Goal: Transaction & Acquisition: Obtain resource

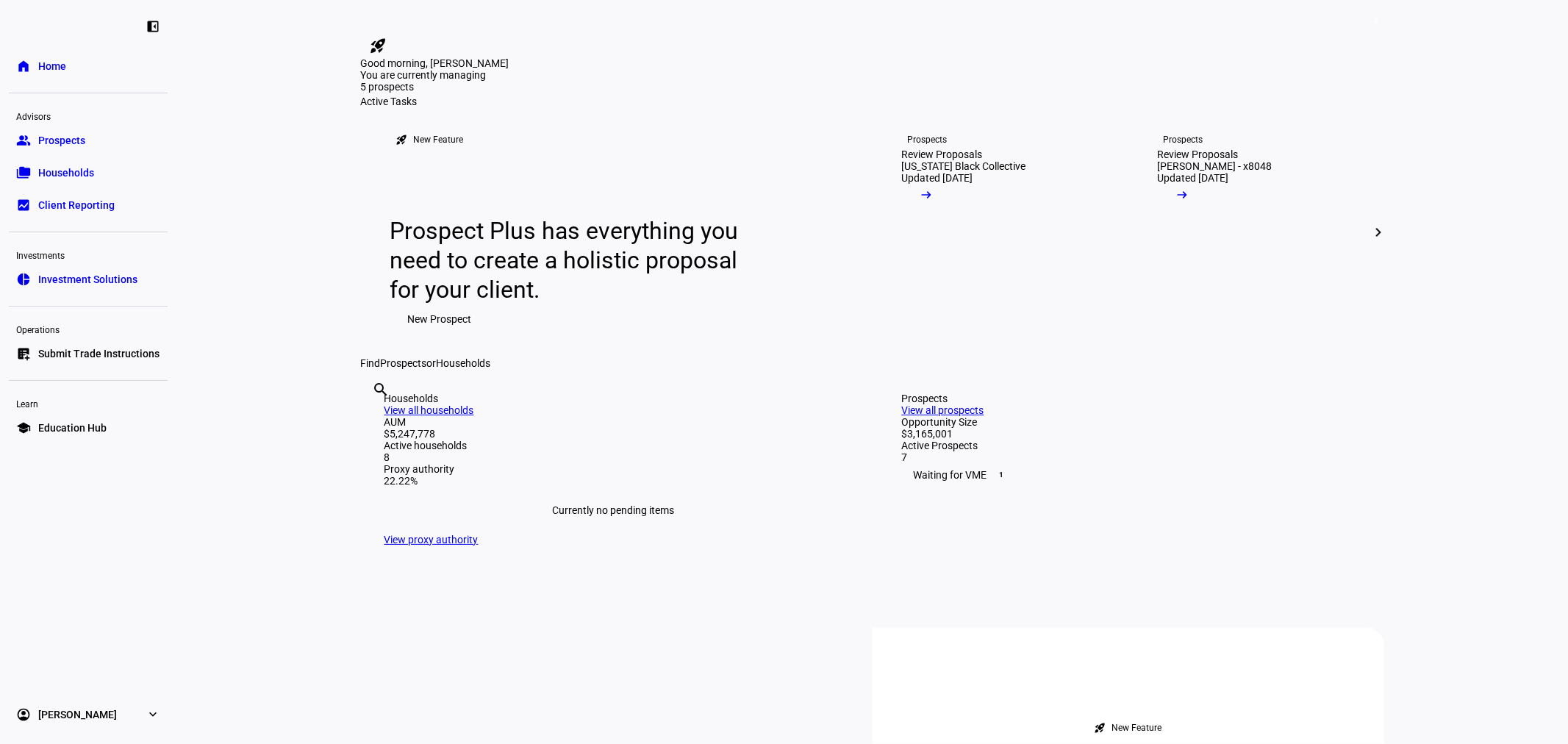
click at [82, 163] on link "folder_copy Households" at bounding box center [87, 173] width 159 height 30
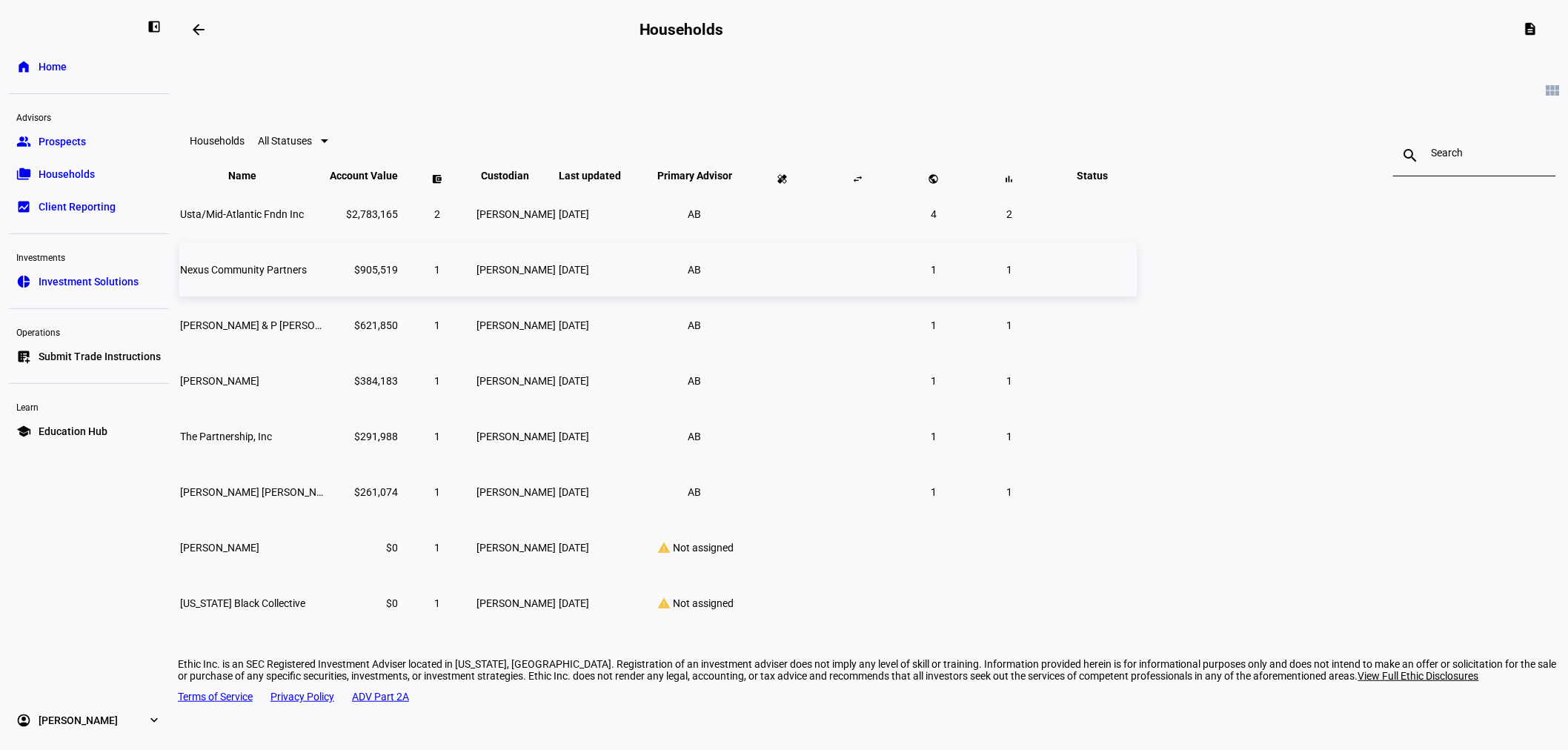
click at [327, 296] on td "Nexus Community Partners" at bounding box center [253, 269] width 148 height 54
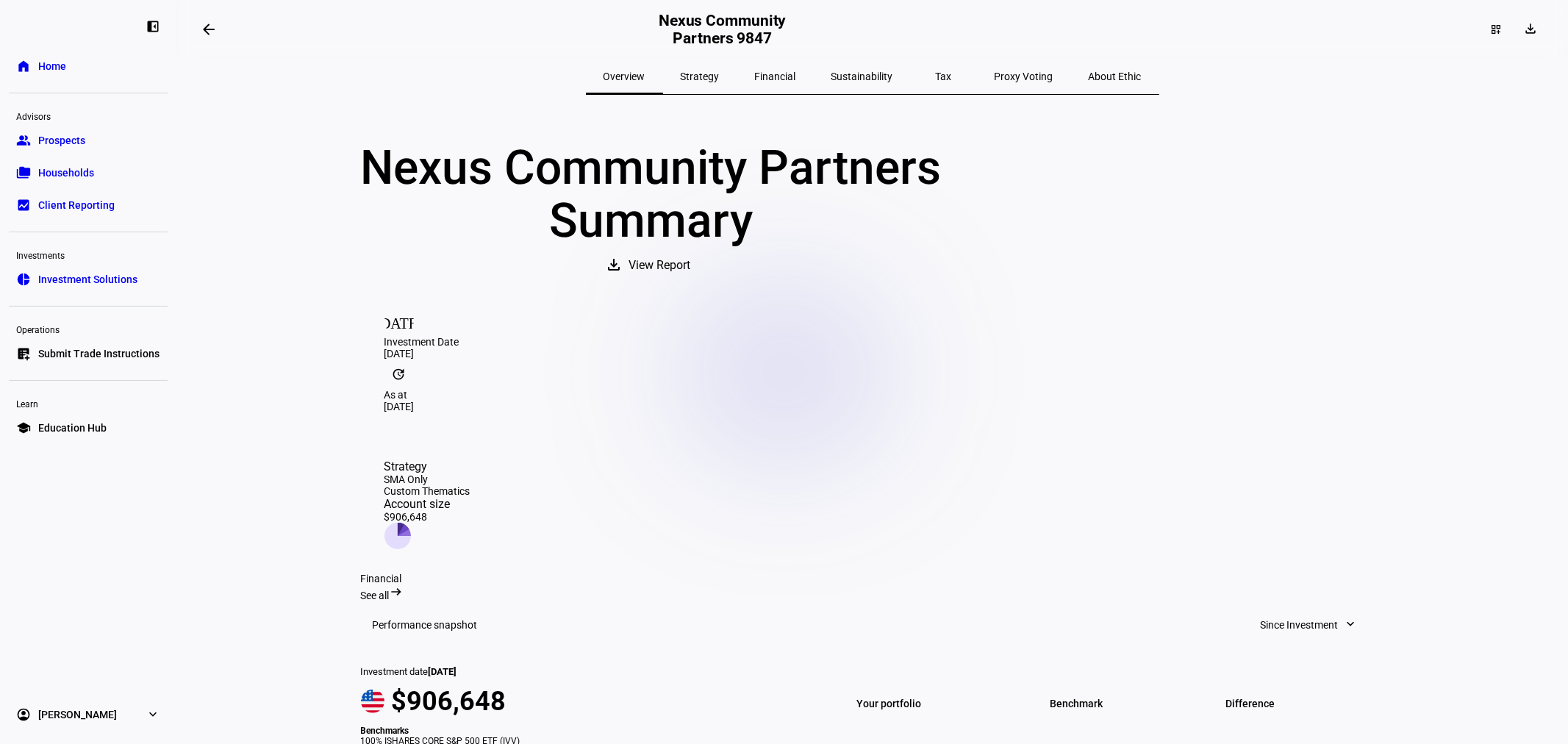
click at [870, 72] on span "Sustainability" at bounding box center [863, 76] width 61 height 10
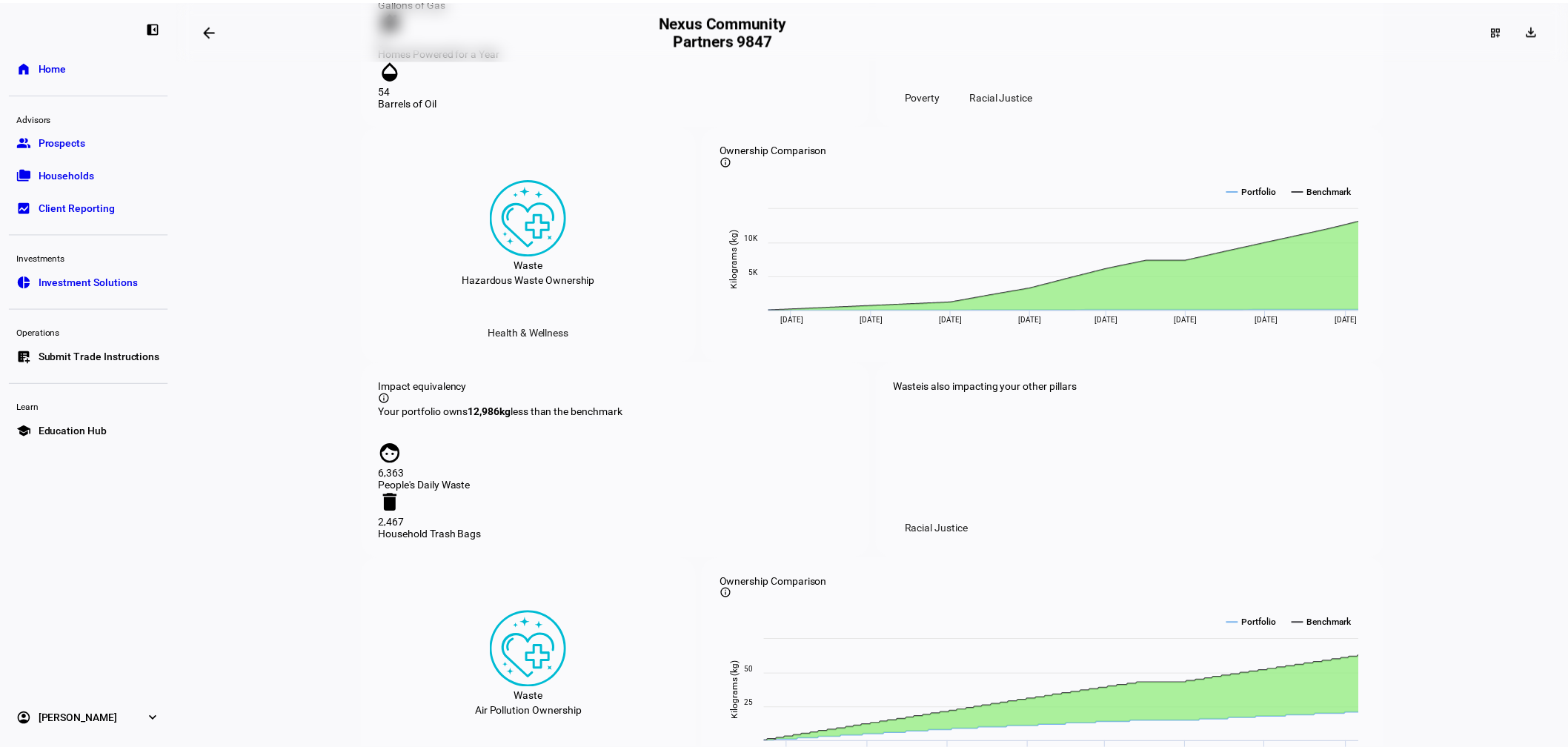
scroll to position [1316, 0]
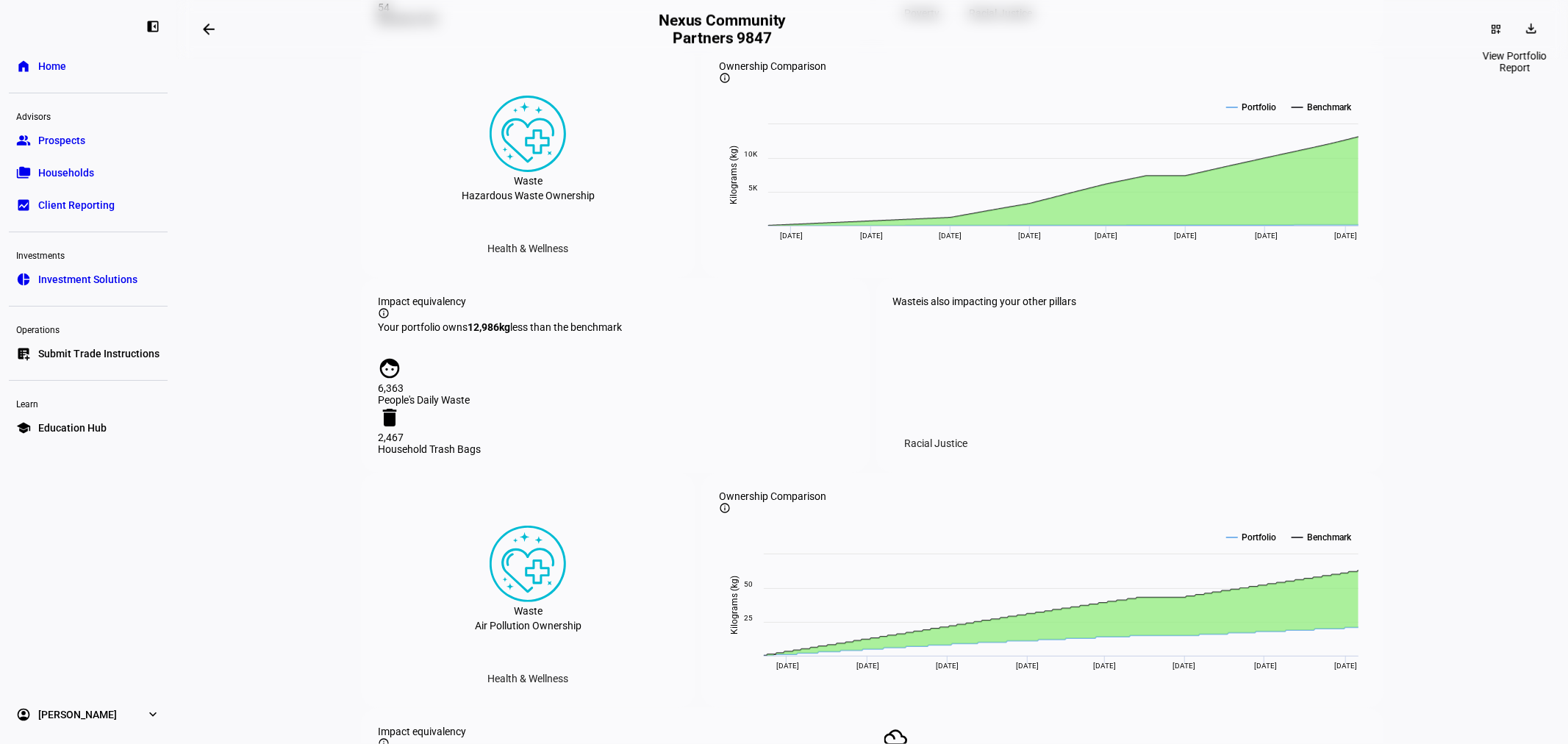
click at [1531, 30] on span at bounding box center [1533, 29] width 35 height 23
click at [1515, 66] on span "Portfolio Factsheet" at bounding box center [1489, 64] width 87 height 12
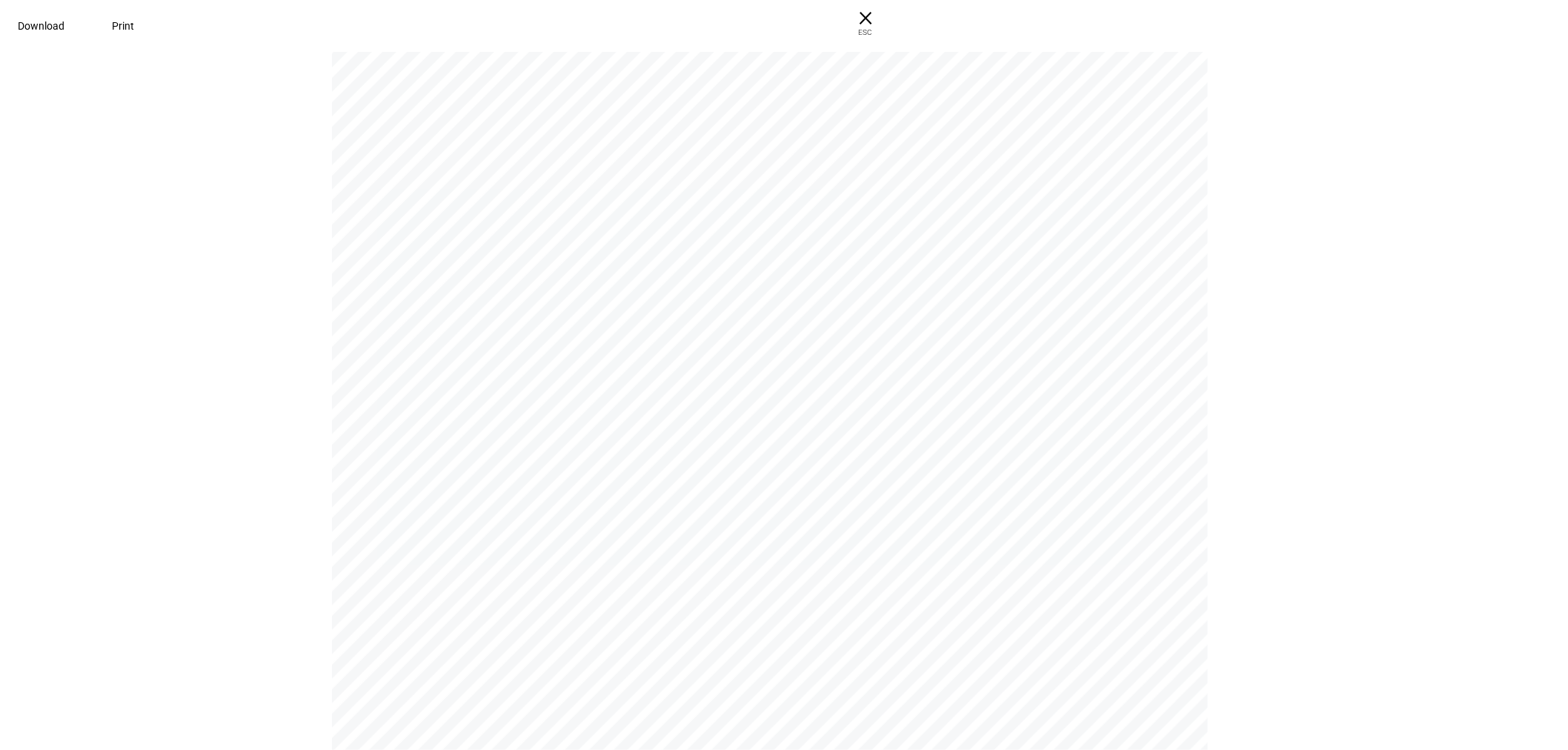
scroll to position [412, 0]
click at [889, 16] on span "× ESC" at bounding box center [866, 23] width 48 height 48
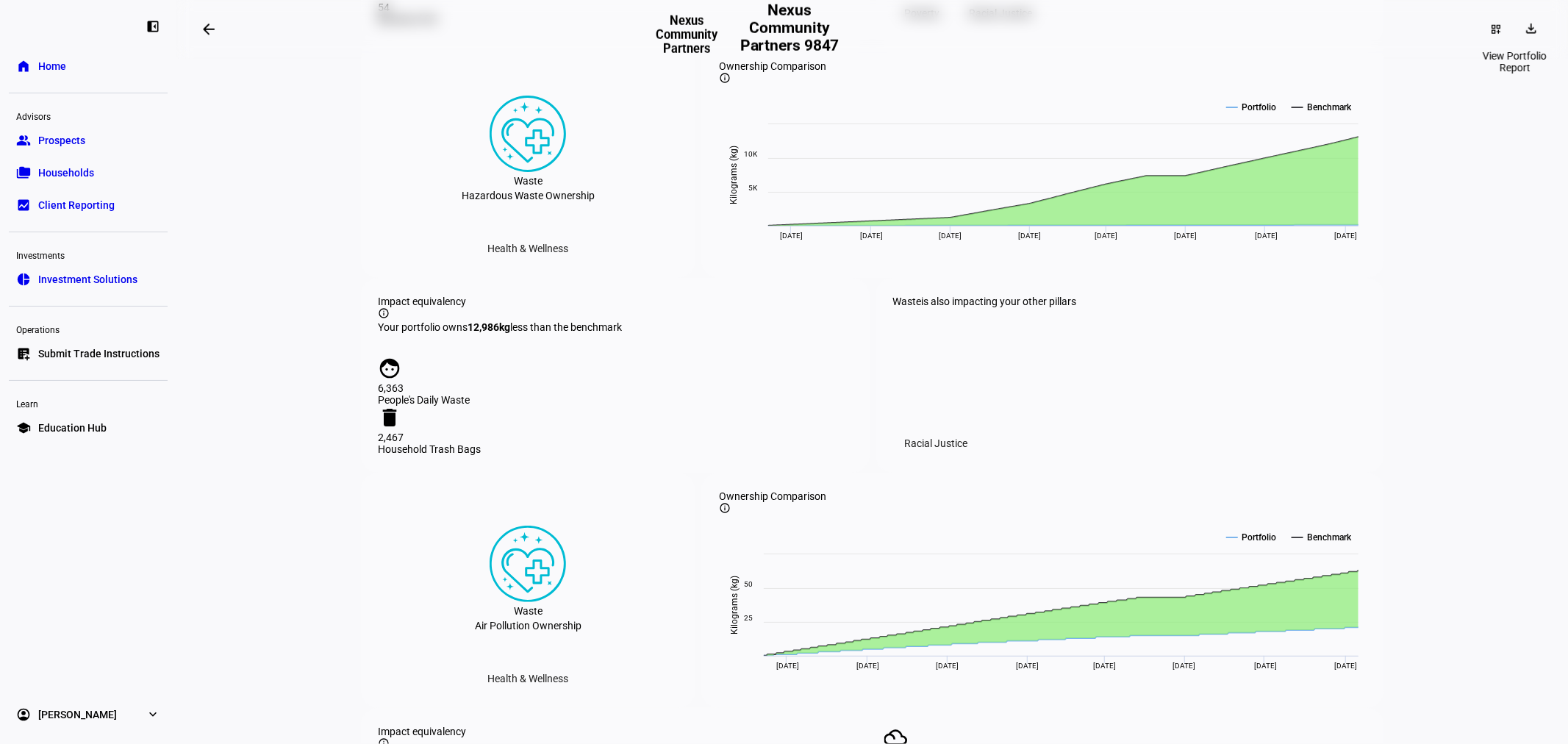
click at [1534, 32] on span at bounding box center [1533, 29] width 35 height 23
click at [1505, 94] on span "Portfolio Report" at bounding box center [1481, 100] width 73 height 12
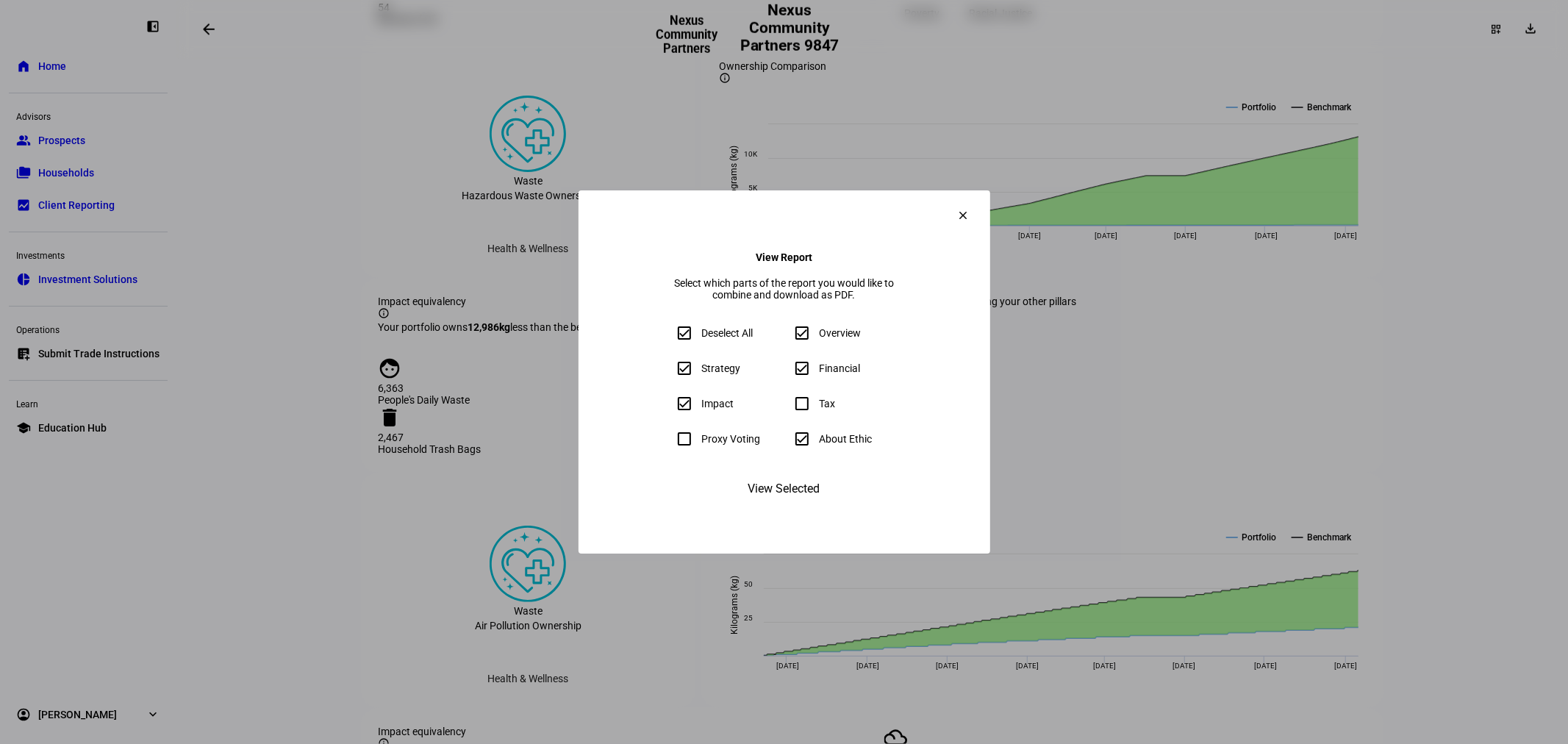
click at [811, 445] on input "About Ethic" at bounding box center [802, 439] width 30 height 30
checkbox input "false"
click at [765, 506] on span "View Selected" at bounding box center [784, 488] width 72 height 35
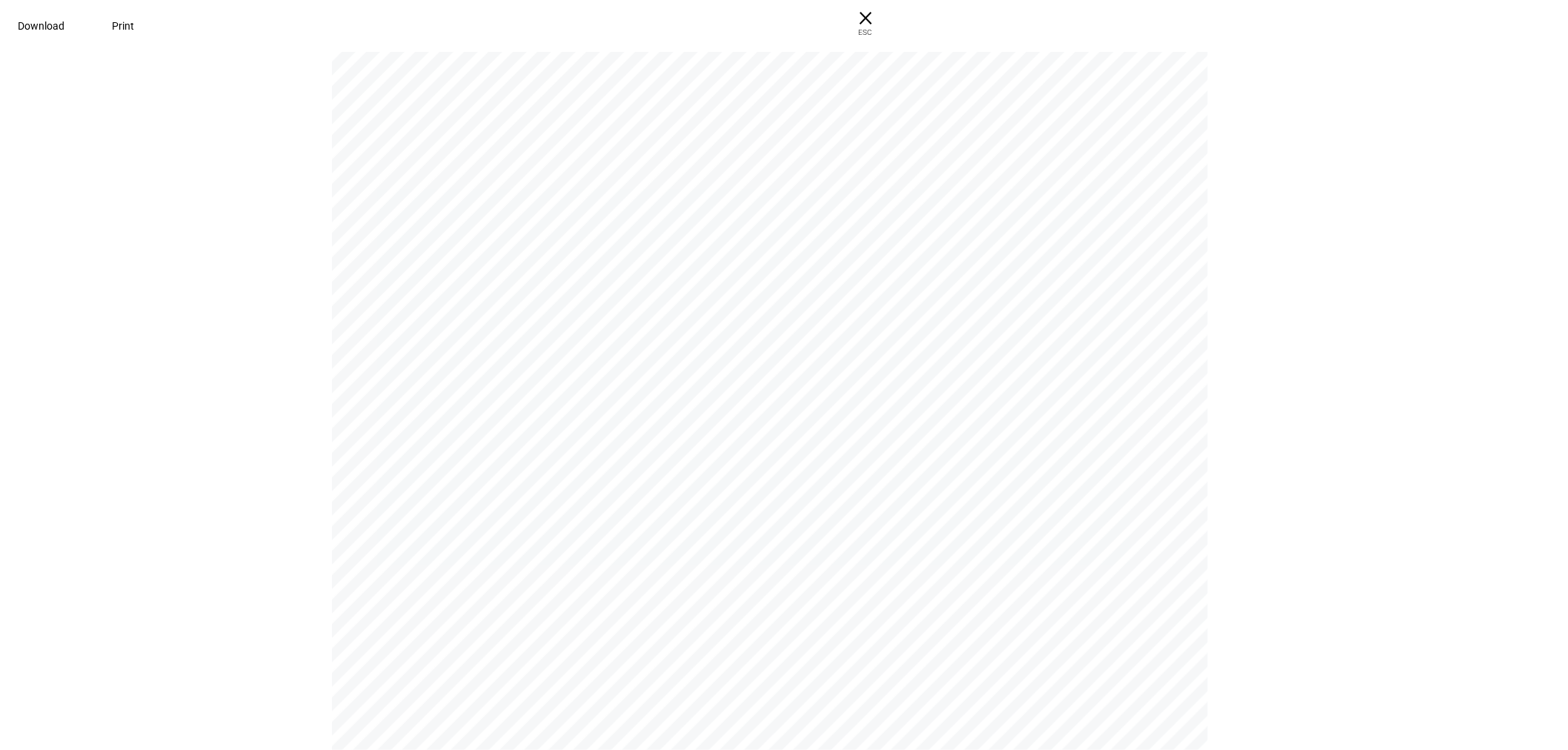
scroll to position [3457, 0]
click at [65, 21] on span "Download" at bounding box center [41, 25] width 47 height 12
